Goal: Transaction & Acquisition: Purchase product/service

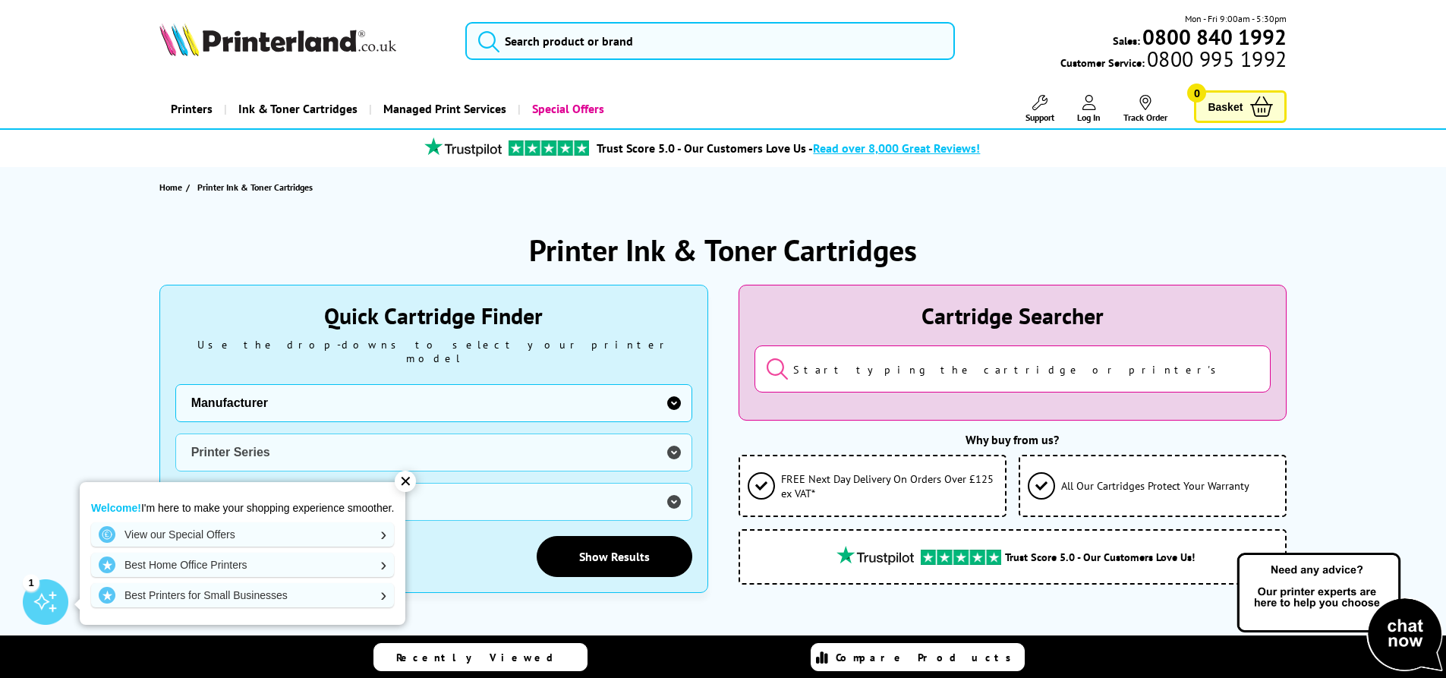
click at [316, 394] on select "Manufacturer Brother Canon Cubify Dell Dymo Epson HP Kodak Konica Minolta Kyoce…" at bounding box center [433, 403] width 517 height 38
select select "12603"
click at [175, 384] on select "Manufacturer Brother Canon Cubify Dell Dymo Epson HP Kodak Konica Minolta Kyoce…" at bounding box center [433, 403] width 517 height 38
click at [472, 440] on select "Printer Series AMP Series Colour Copier Series DesignJet Series DeskJet Series …" at bounding box center [433, 452] width 517 height 38
click at [914, 181] on div "Home Printer Ink & Toner Cartridges" at bounding box center [723, 187] width 1214 height 40
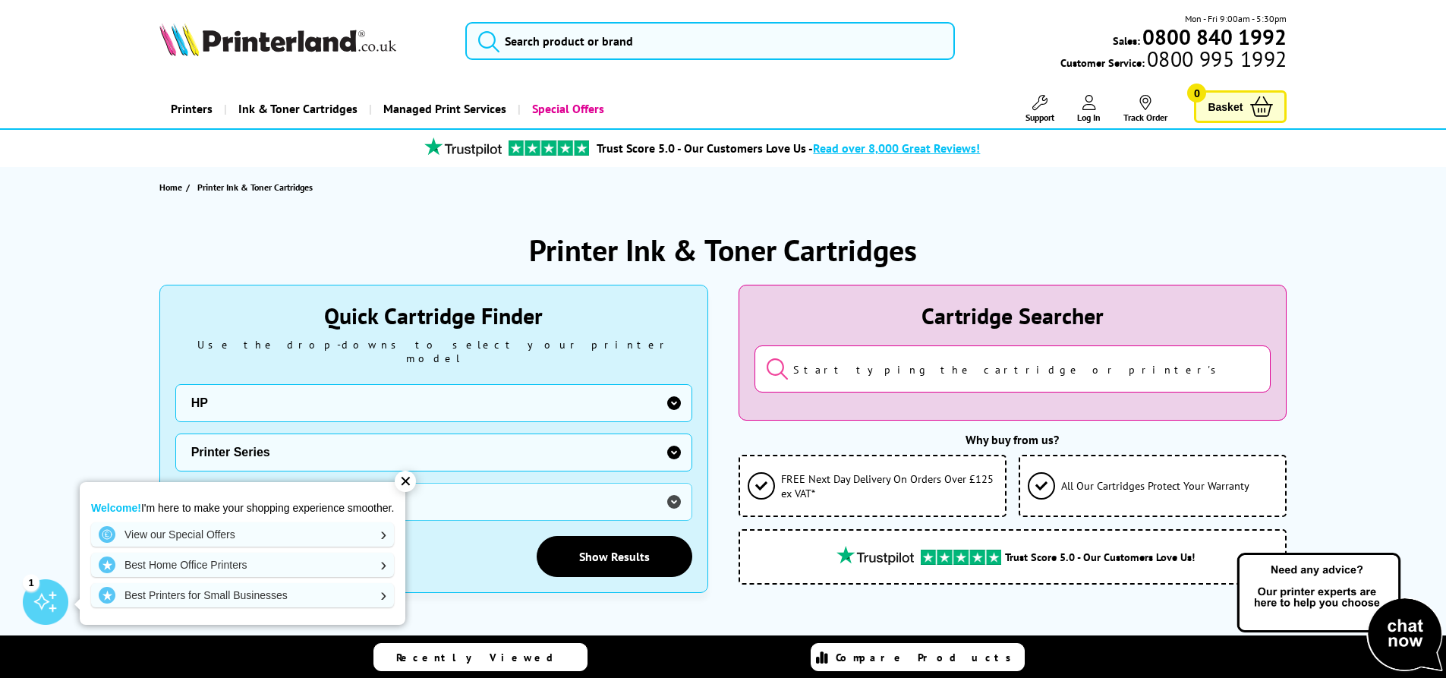
click at [827, 374] on input "search" at bounding box center [1012, 368] width 517 height 47
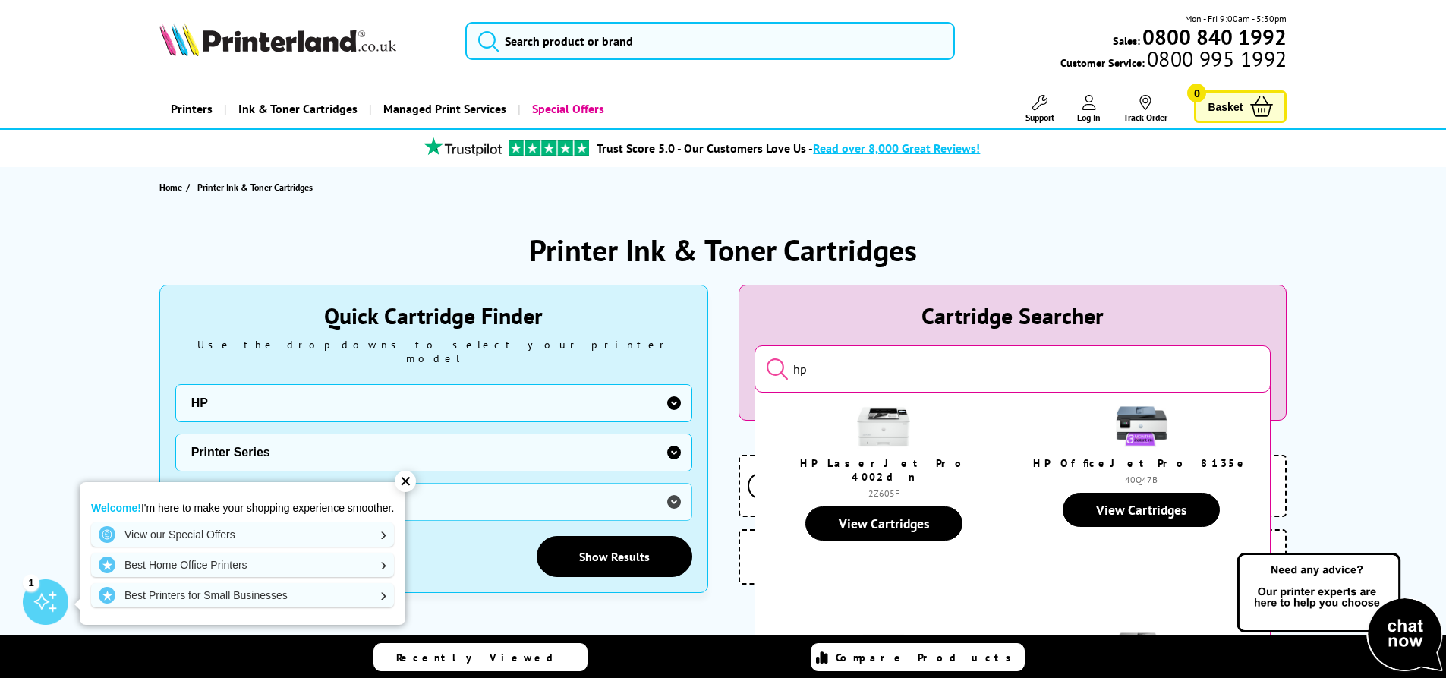
click at [842, 374] on input "hp" at bounding box center [1012, 368] width 517 height 47
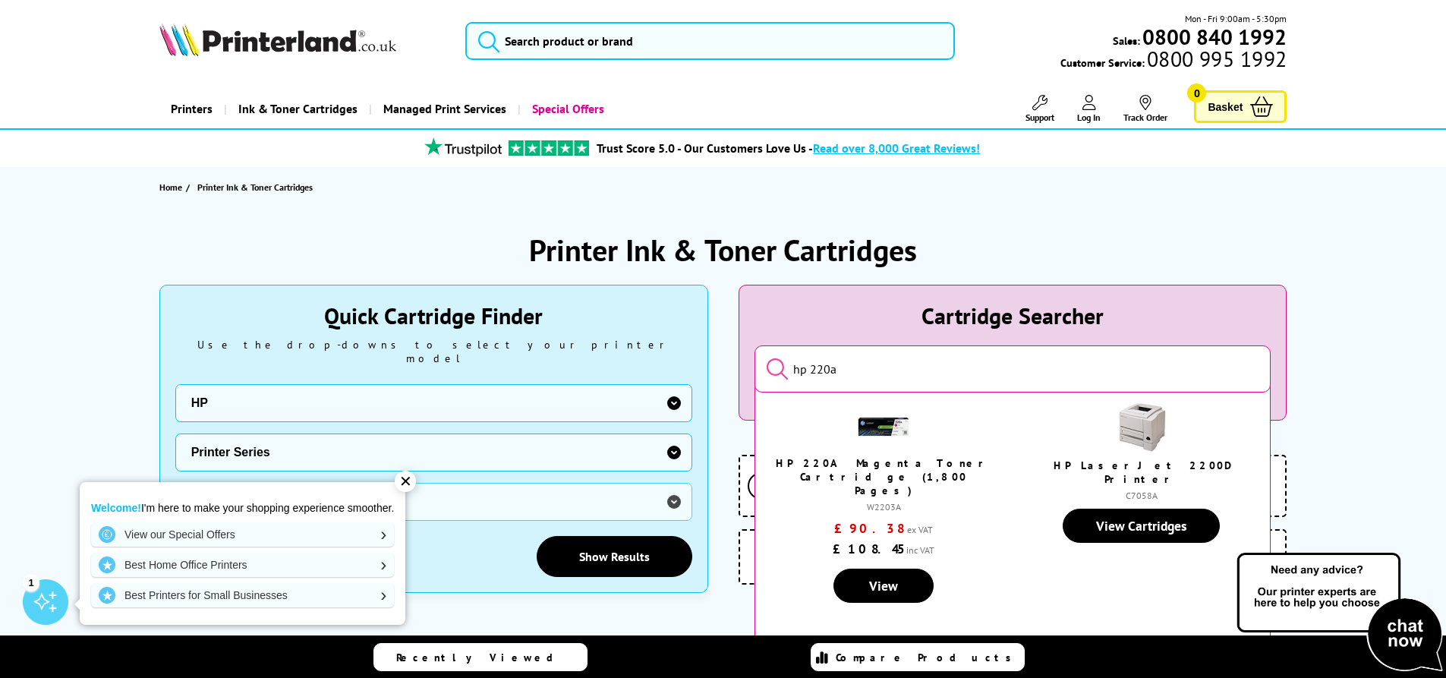
type input "hp 220a"
click at [766, 357] on button "submit" at bounding box center [766, 370] width 0 height 26
click at [862, 374] on input "hp 220a" at bounding box center [1012, 368] width 517 height 47
click at [766, 357] on button "submit" at bounding box center [766, 370] width 0 height 26
click at [867, 370] on input "hp 220a" at bounding box center [1012, 368] width 517 height 47
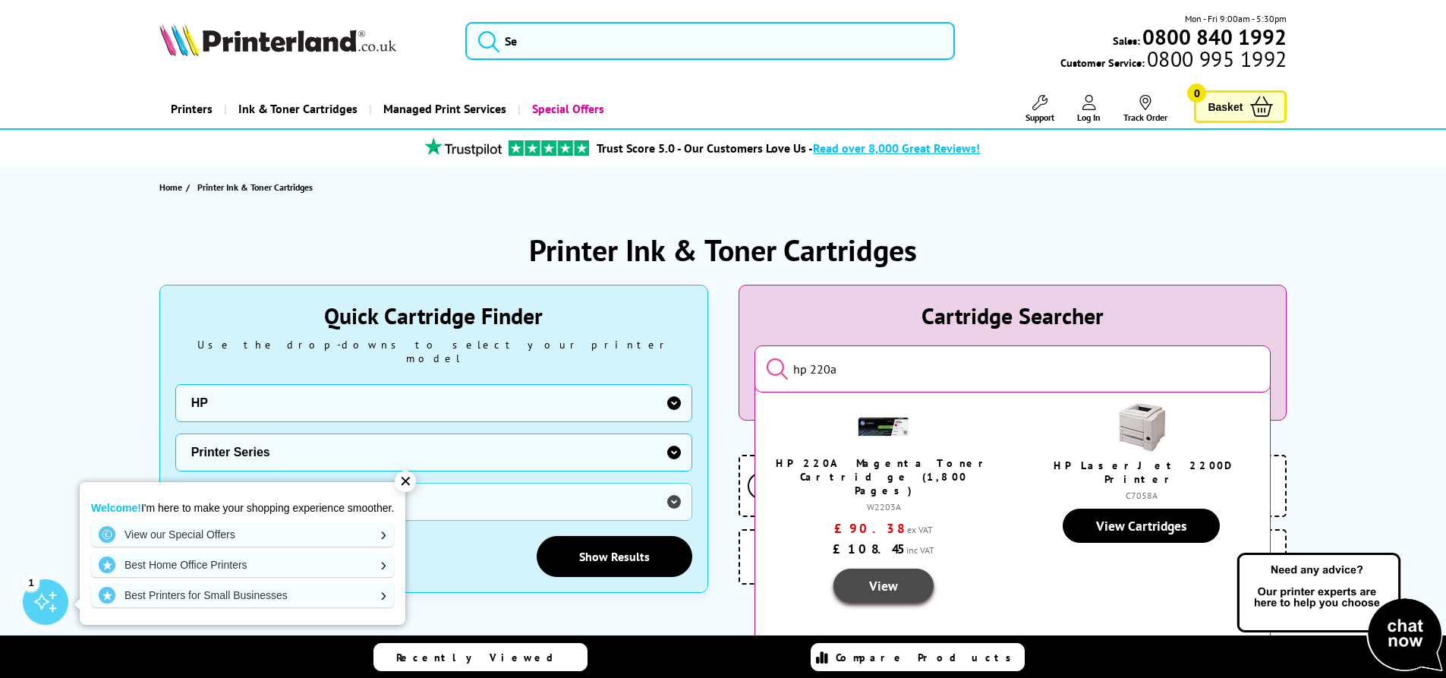
click at [886, 568] on link "View" at bounding box center [883, 585] width 100 height 34
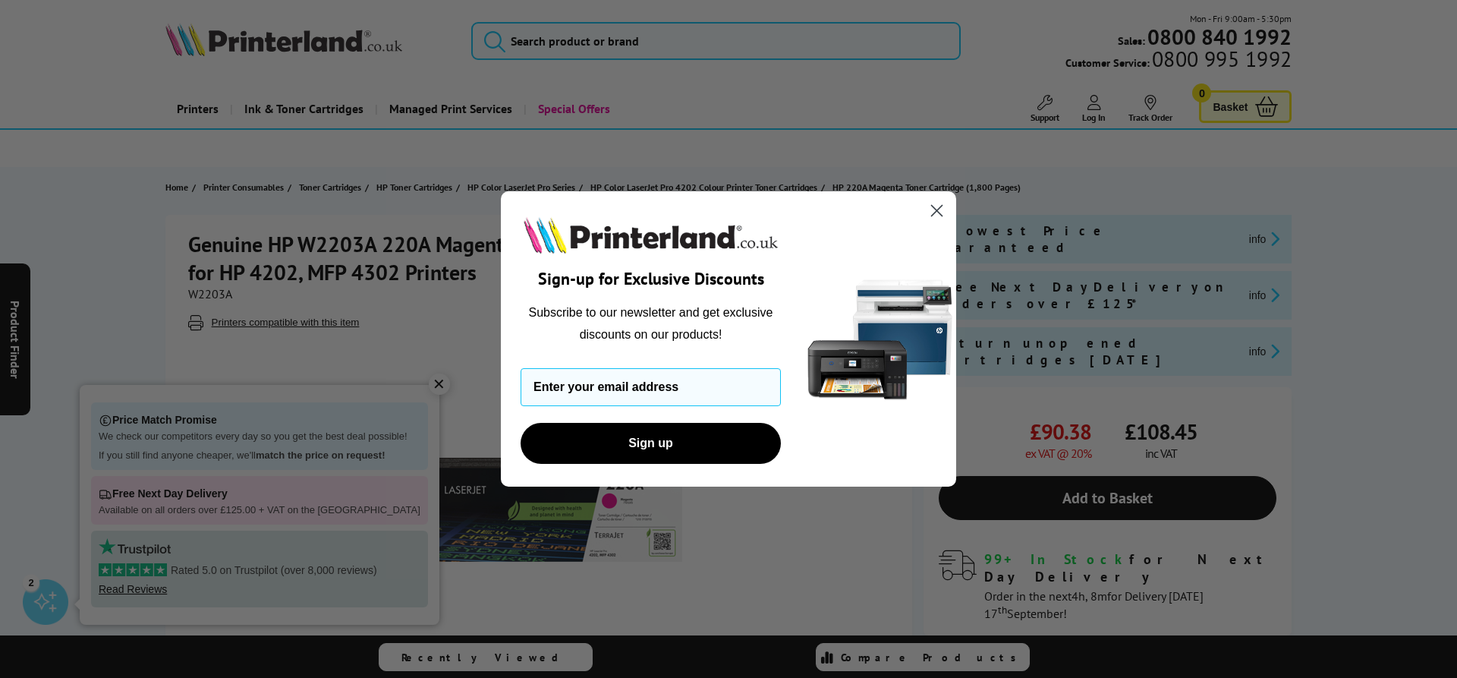
click at [945, 211] on circle "Close dialog" at bounding box center [936, 210] width 25 height 25
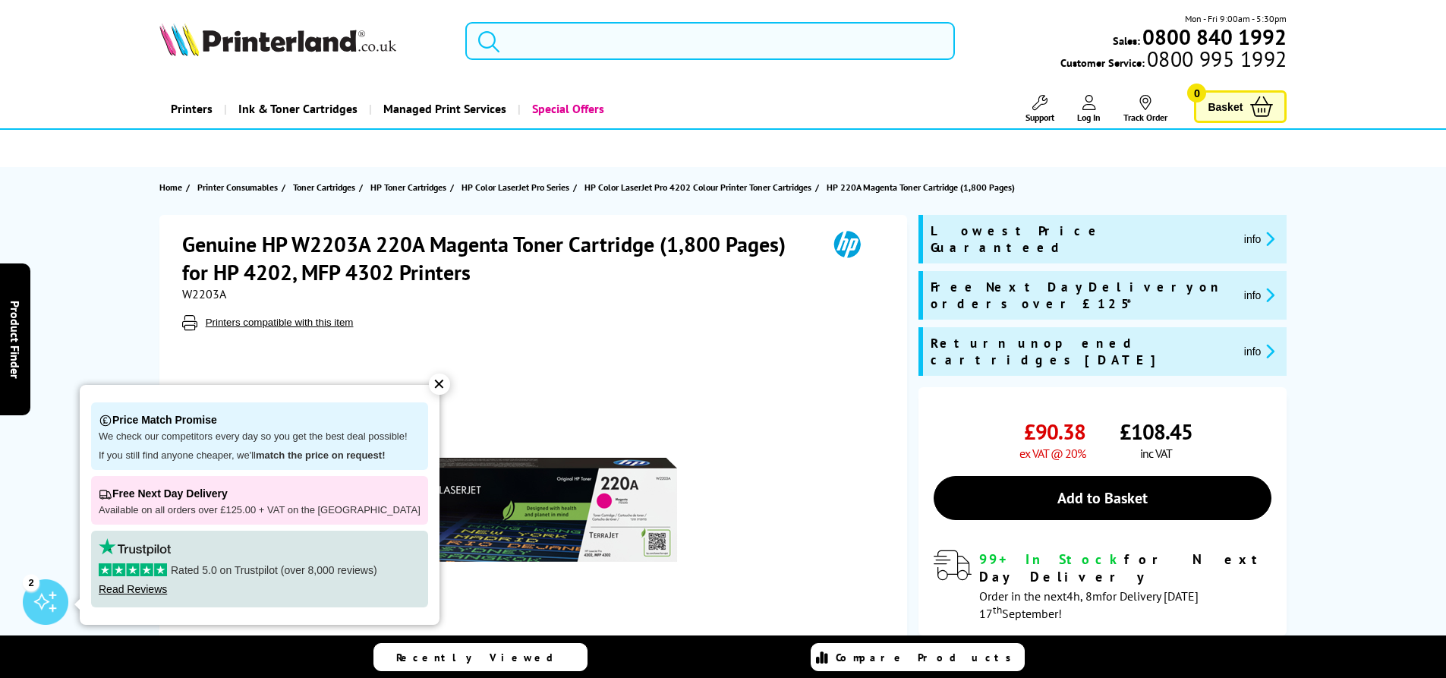
click at [594, 54] on input "search" at bounding box center [709, 41] width 489 height 38
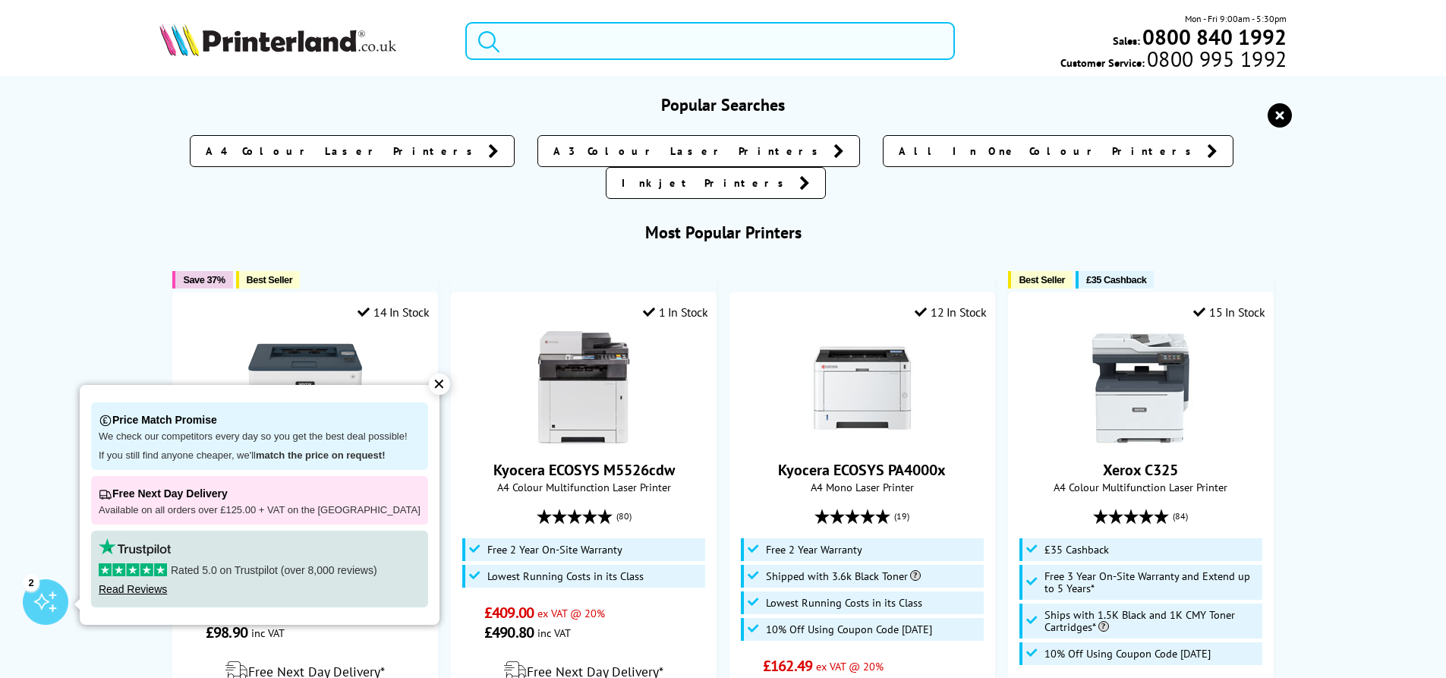
paste input "W2200A"
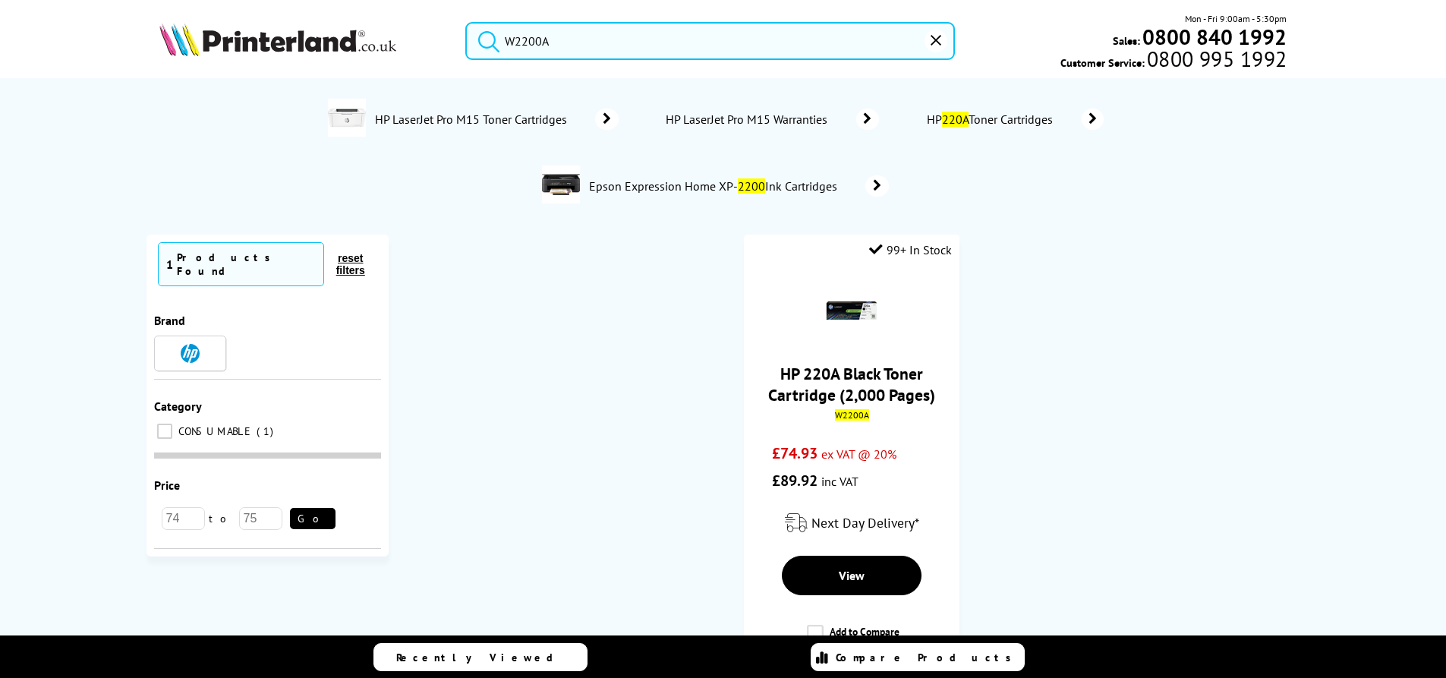
click at [466, 22] on button "submit" at bounding box center [485, 38] width 38 height 33
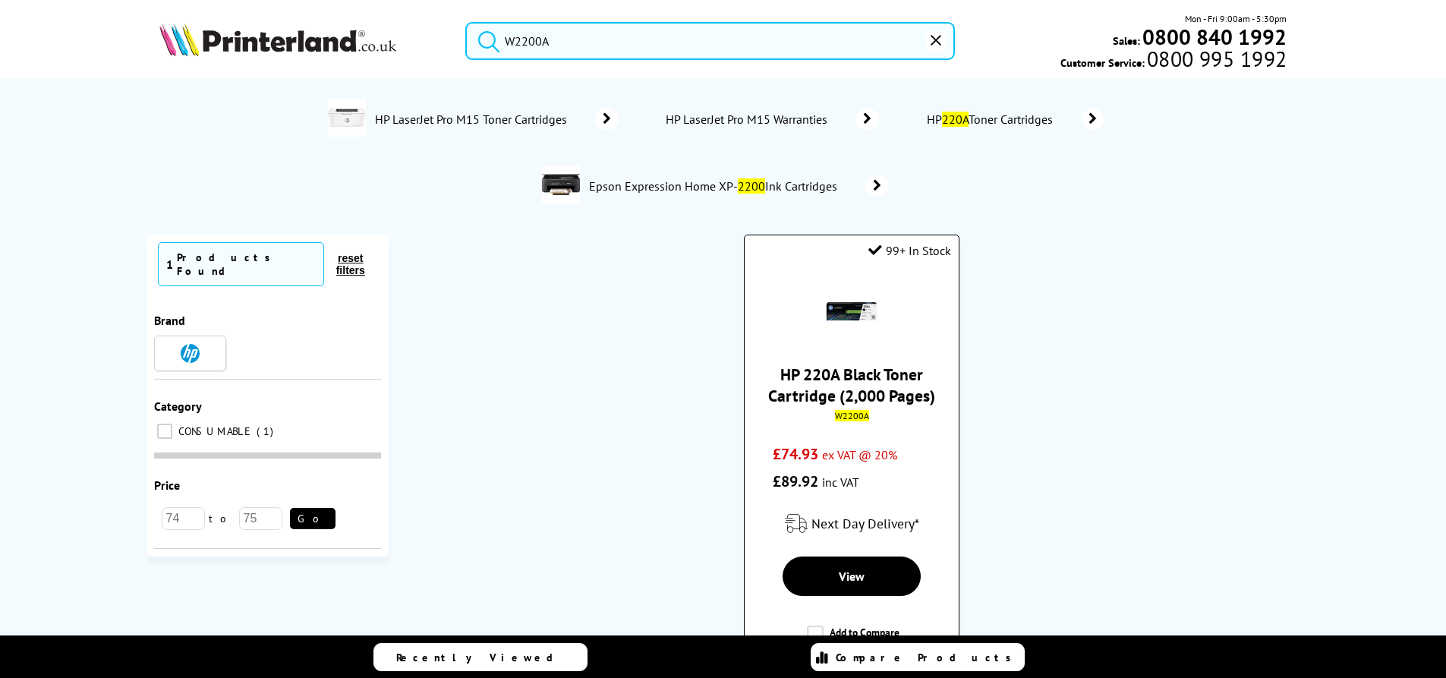
click at [847, 412] on mark "W2200A" at bounding box center [852, 415] width 34 height 11
copy mark "W2200A"
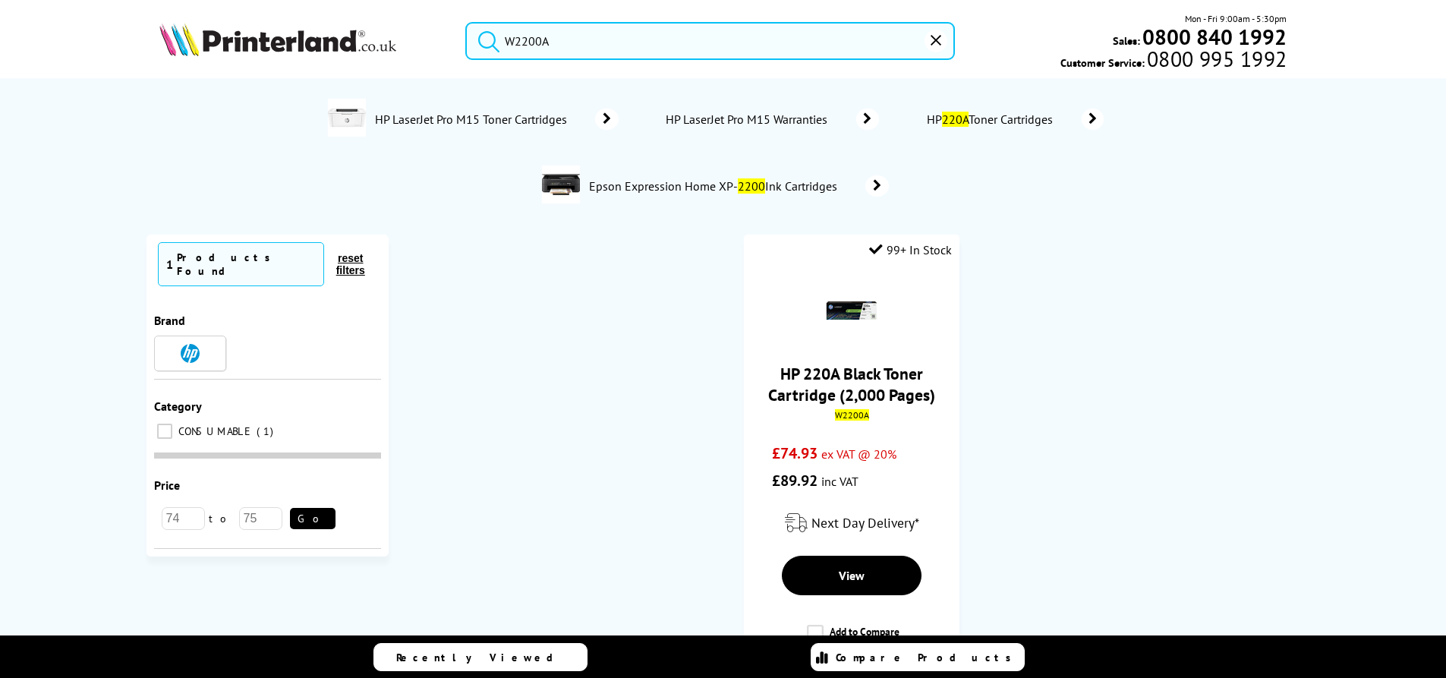
drag, startPoint x: 533, startPoint y: 33, endPoint x: 36, endPoint y: 29, distance: 496.3
click at [75, 24] on header "W2200A Mon - Fri 9:00am - 5:30pm Sales: 0800 840 1992 Customer Service: 0800 99…" at bounding box center [723, 65] width 1446 height 130
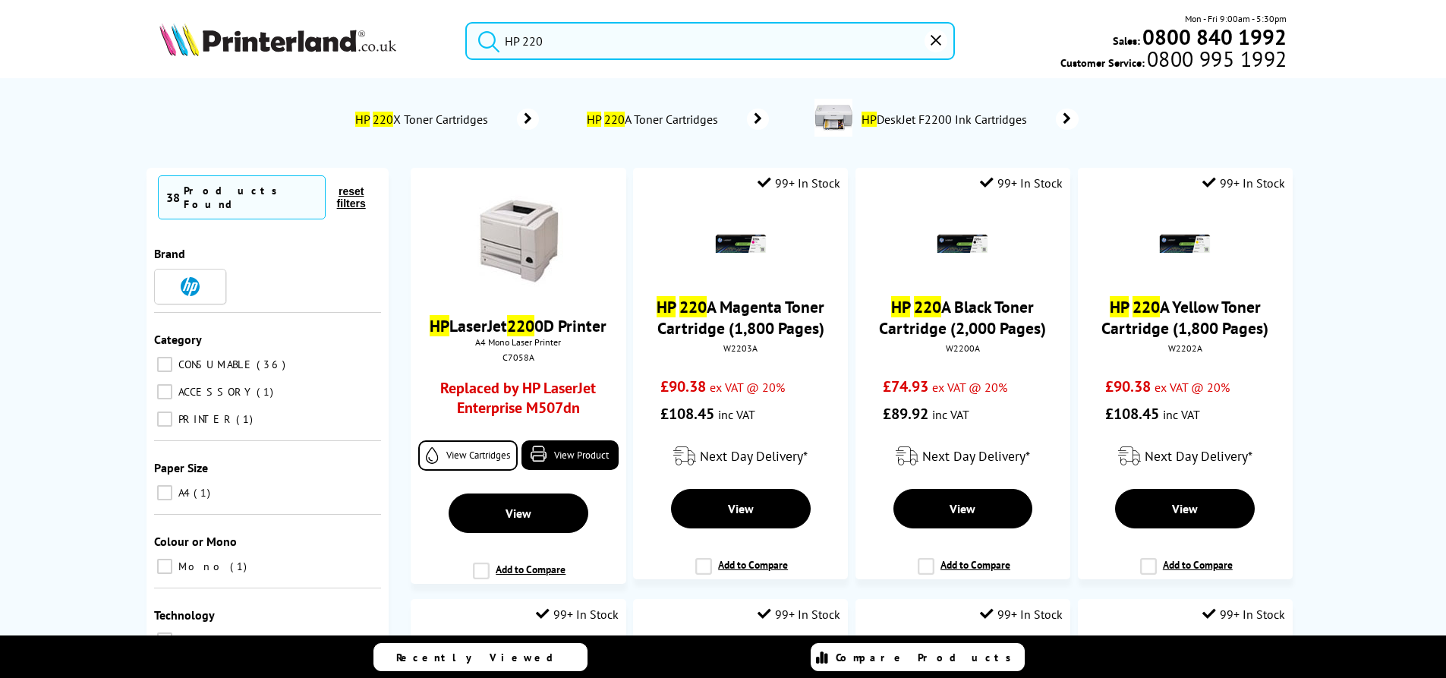
click at [566, 53] on input "HP 220" at bounding box center [709, 41] width 489 height 38
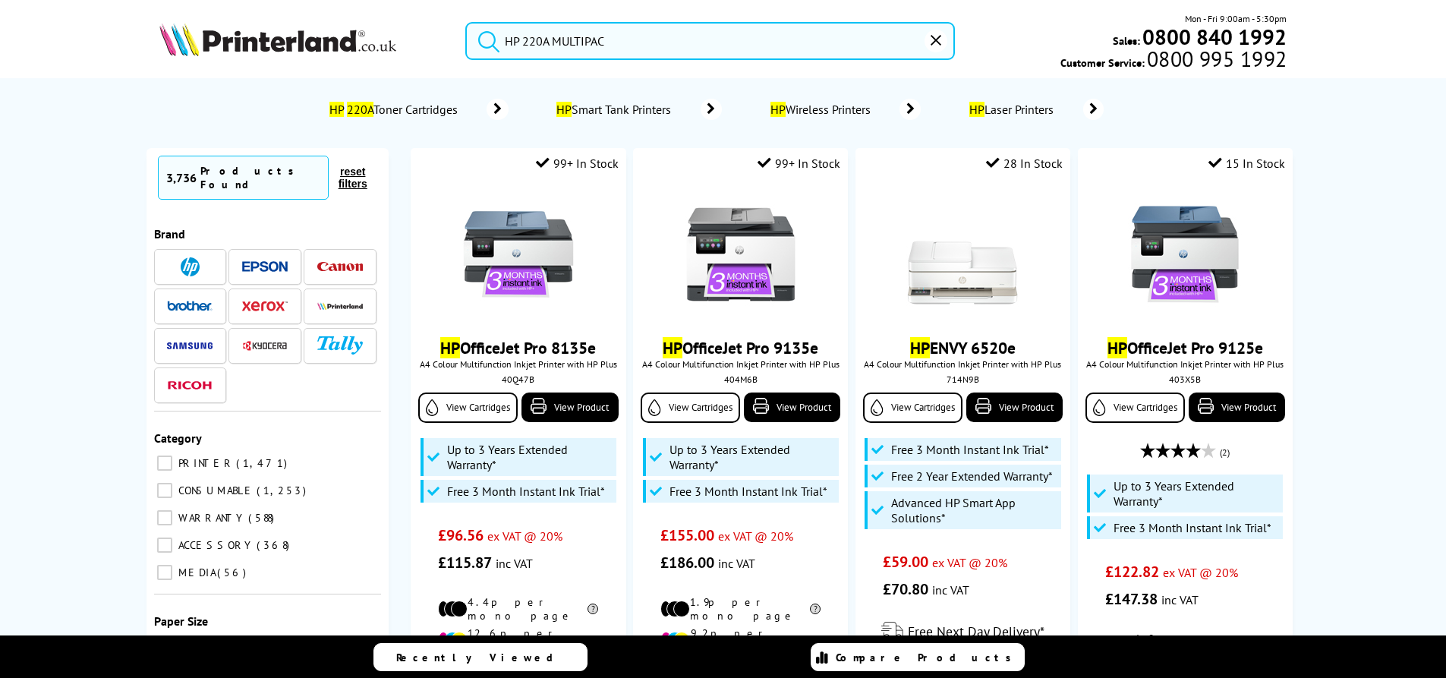
type input "HP 220A MULTIPAC"
click at [466, 22] on button "submit" at bounding box center [485, 38] width 38 height 33
click at [175, 483] on span "CONSUMABLE" at bounding box center [215, 490] width 80 height 14
click at [172, 483] on input "CONSUMABLE 1,253" at bounding box center [164, 490] width 15 height 15
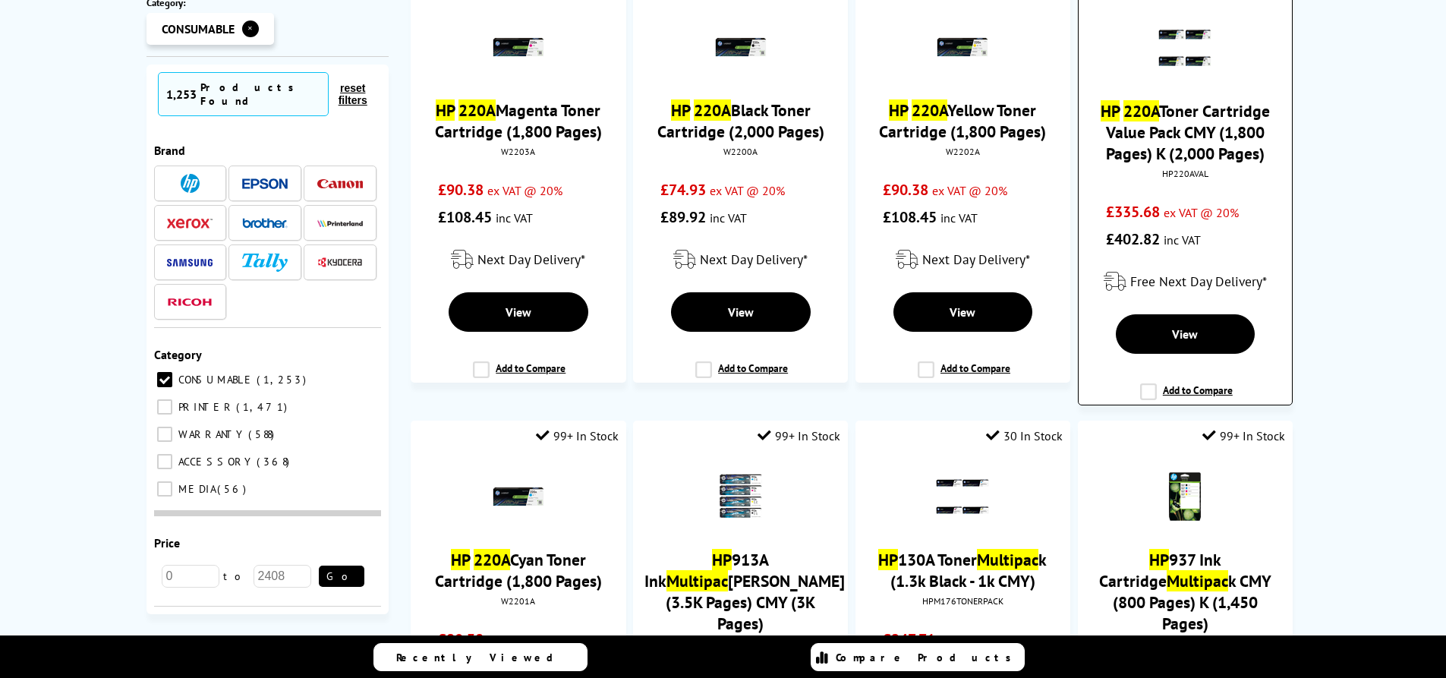
scroll to position [152, 0]
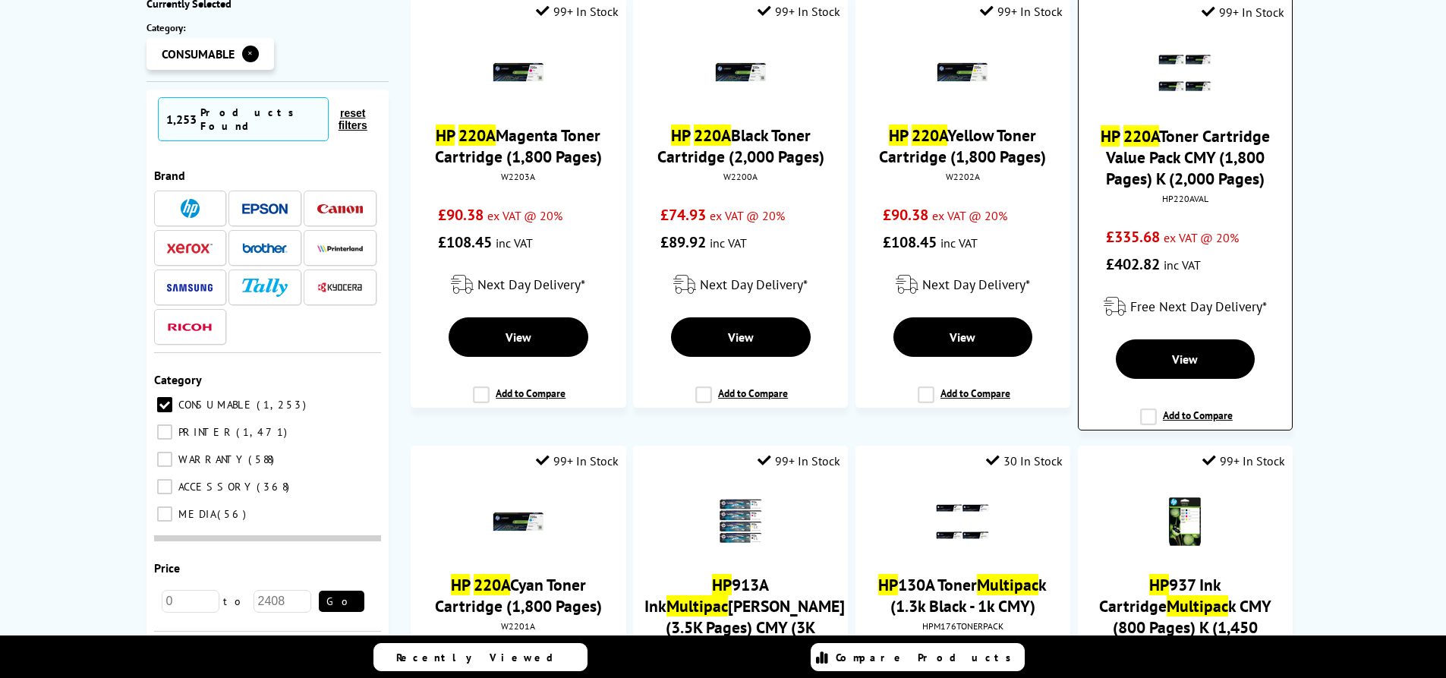
click at [1185, 199] on div "HP220AVAL" at bounding box center [1185, 198] width 190 height 11
copy div "HP220AVAL"
